Goal: Transaction & Acquisition: Purchase product/service

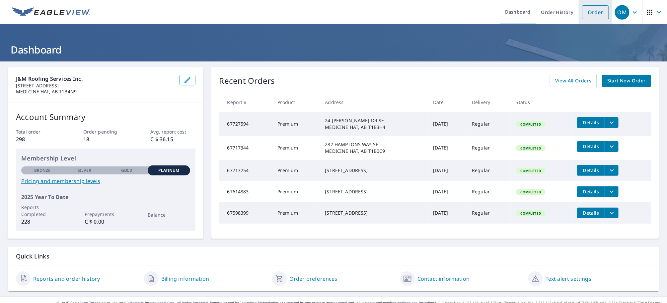
click at [586, 17] on link "Order" at bounding box center [595, 12] width 27 height 14
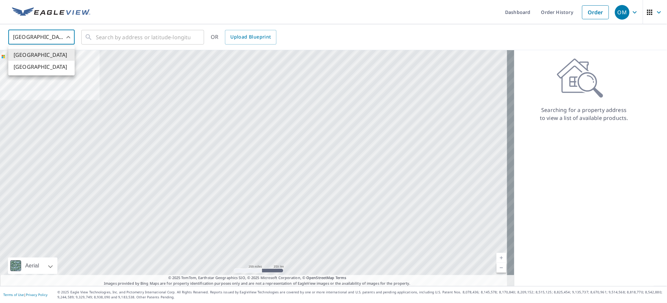
click at [71, 37] on body "OM OM Dashboard Order History Order OM United States US ​ ​ OR Upload Blueprint…" at bounding box center [333, 151] width 667 height 303
drag, startPoint x: 36, startPoint y: 67, endPoint x: 70, endPoint y: 57, distance: 35.5
click at [36, 67] on li "[GEOGRAPHIC_DATA]" at bounding box center [41, 67] width 66 height 12
type input "CA"
click at [117, 34] on input "text" at bounding box center [143, 37] width 95 height 19
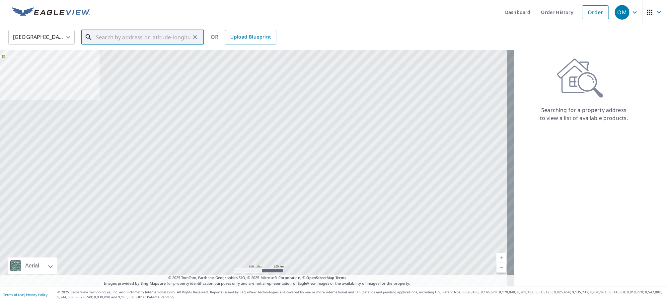
paste input "[STREET_ADDRESS][PERSON_NAME]"
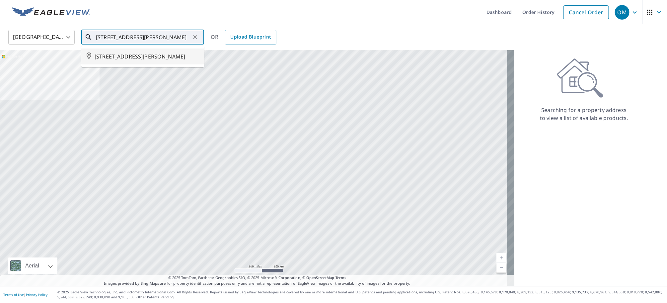
click at [129, 58] on span "[STREET_ADDRESS][PERSON_NAME]" at bounding box center [147, 56] width 104 height 8
type input "[STREET_ADDRESS][PERSON_NAME]"
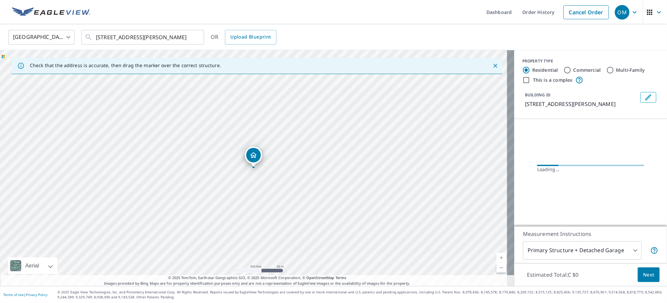
click at [629, 250] on body "OM OM Dashboard Order History Cancel Order OM Canada CA ​ [STREET_ADDRESS] AB T…" at bounding box center [333, 151] width 667 height 303
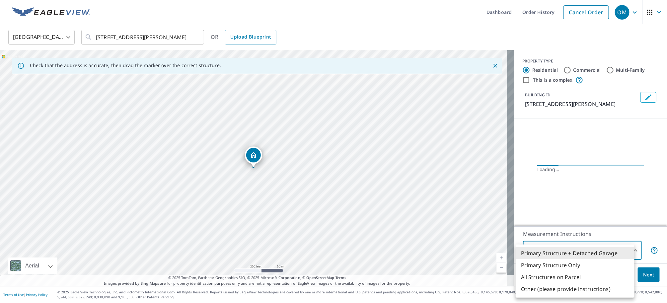
click at [564, 267] on li "Primary Structure Only" at bounding box center [575, 265] width 119 height 12
type input "2"
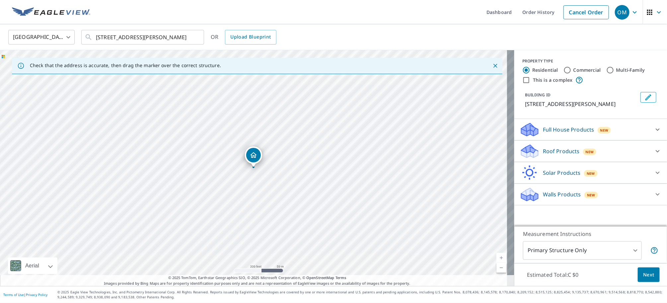
click at [597, 154] on div "Roof Products New" at bounding box center [585, 151] width 130 height 16
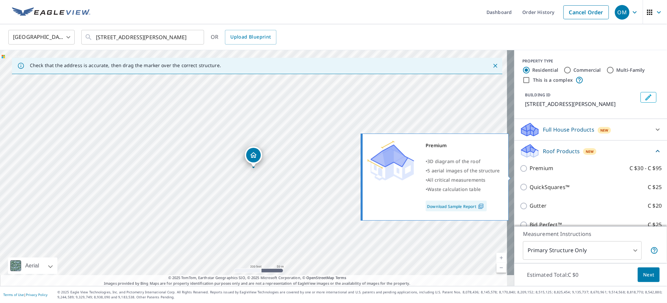
click at [538, 172] on p "Premium" at bounding box center [542, 168] width 24 height 8
click at [530, 172] on input "Premium C $30 - C $95" at bounding box center [525, 168] width 10 height 8
checkbox input "true"
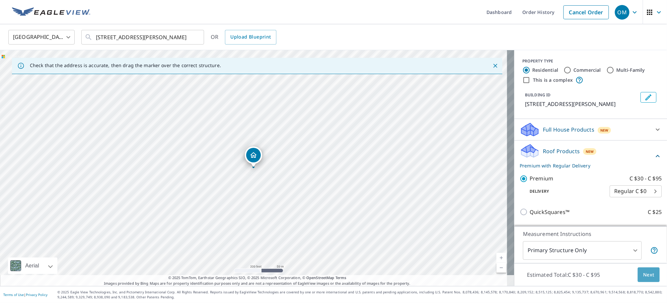
click at [638, 275] on button "Next" at bounding box center [649, 274] width 22 height 15
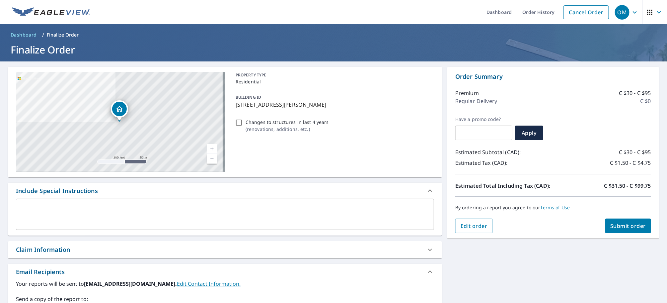
click at [617, 233] on div "Order Summary Premium C $30 - C $95 Regular Delivery C $0 Have a promo code? ​ …" at bounding box center [553, 153] width 212 height 172
